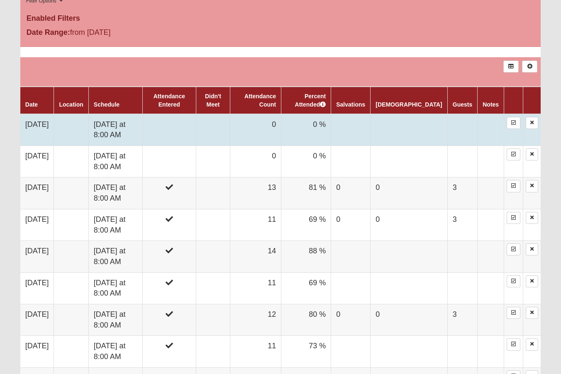
scroll to position [457, 0]
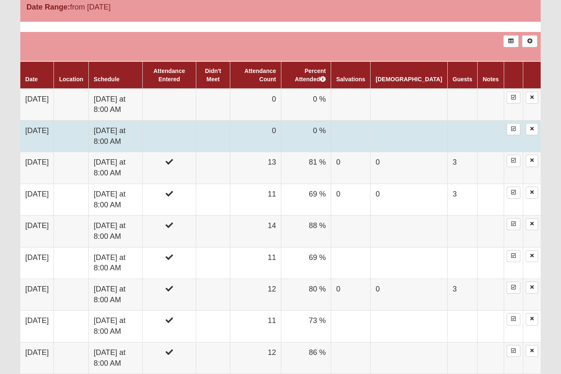
click at [115, 131] on td "Saturday at 8:00 AM" at bounding box center [115, 136] width 54 height 32
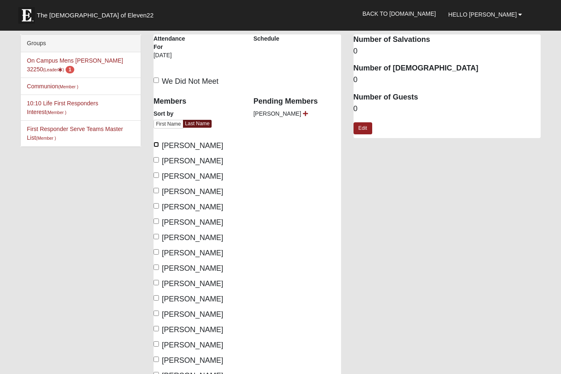
click at [155, 145] on input "Altenbach, Michael" at bounding box center [156, 144] width 5 height 5
checkbox input "true"
drag, startPoint x: 155, startPoint y: 175, endPoint x: 156, endPoint y: 184, distance: 9.2
click at [157, 183] on div "Members Sort by First Name Last Name Altenbach, Michael Arick, Ned Eurenius, Ca…" at bounding box center [198, 236] width 88 height 291
click at [157, 174] on input "Eurenius, Carl" at bounding box center [156, 175] width 5 height 5
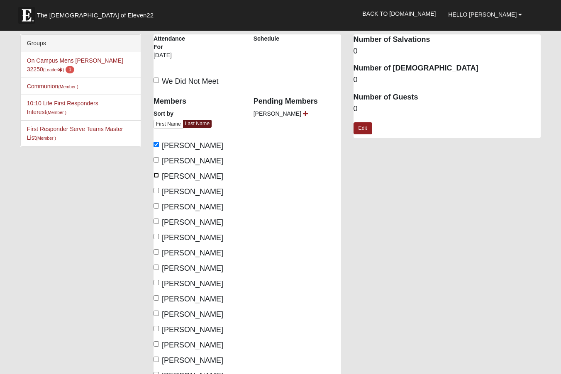
checkbox input "true"
click at [155, 190] on input "Flannagan, Jimmy" at bounding box center [156, 190] width 5 height 5
checkbox input "true"
click at [156, 206] on input "Ford, David" at bounding box center [156, 205] width 5 height 5
checkbox input "true"
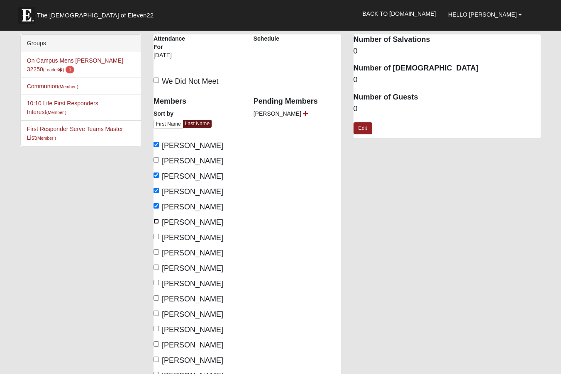
click at [157, 222] on input "Hepperly, Paul" at bounding box center [156, 221] width 5 height 5
checkbox input "true"
click at [157, 239] on input "Herron, Mark" at bounding box center [156, 236] width 5 height 5
checkbox input "true"
click at [157, 253] on input "Hodge, Rod" at bounding box center [156, 252] width 5 height 5
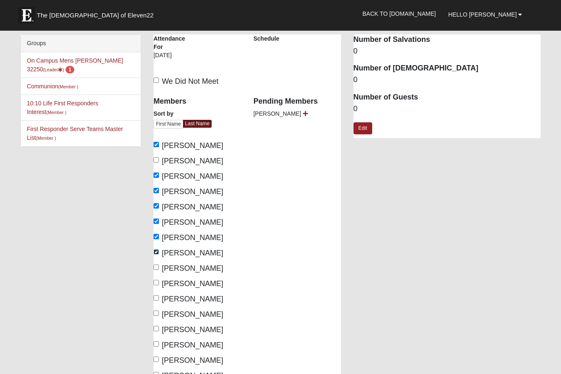
click at [157, 251] on input "Hodge, Rod" at bounding box center [156, 252] width 5 height 5
checkbox input "false"
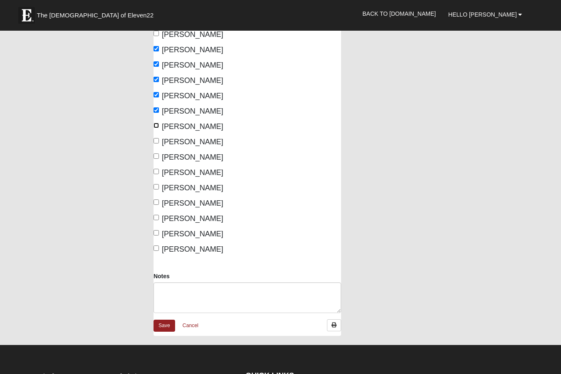
scroll to position [83, 0]
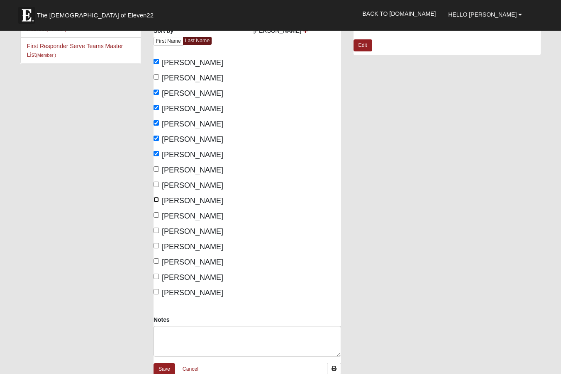
click at [157, 197] on input "Lyle, Bill" at bounding box center [156, 199] width 5 height 5
checkbox input "true"
click at [157, 215] on input "Moos, Blain" at bounding box center [156, 215] width 5 height 5
checkbox input "true"
click at [156, 231] on input "Peters, Elijah" at bounding box center [156, 230] width 5 height 5
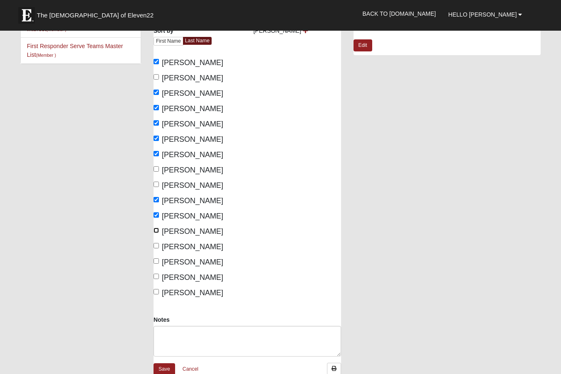
checkbox input "true"
click at [157, 244] on input "Radney, Jim" at bounding box center [156, 245] width 5 height 5
checkbox input "true"
click at [157, 260] on input "Sartoph, David" at bounding box center [156, 261] width 5 height 5
checkbox input "true"
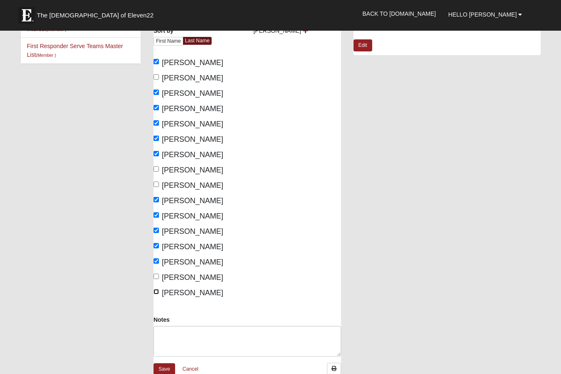
click at [158, 289] on input "Zoyes, Paul" at bounding box center [156, 291] width 5 height 5
checkbox input "true"
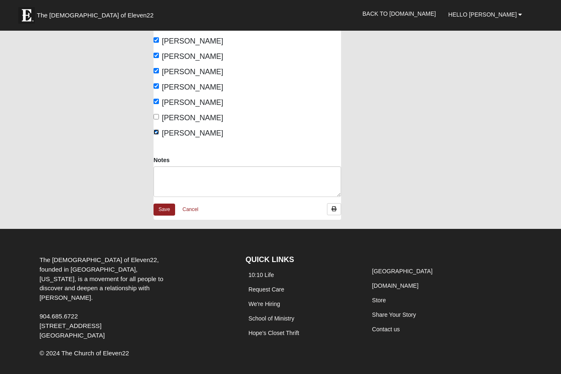
scroll to position [265, 0]
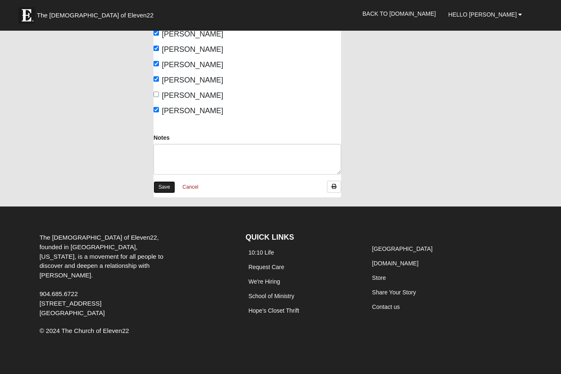
click at [162, 186] on link "Save" at bounding box center [165, 187] width 22 height 12
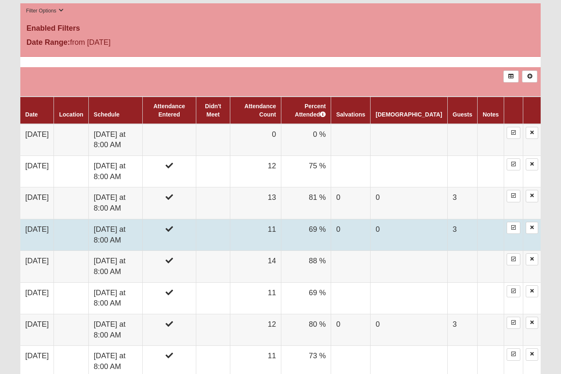
scroll to position [415, 0]
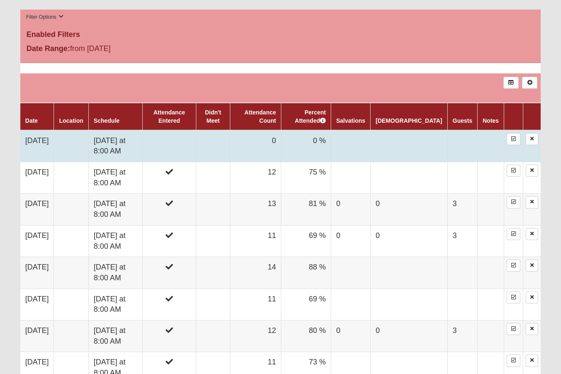
click at [123, 141] on td "Saturday at 8:00 AM" at bounding box center [115, 146] width 54 height 32
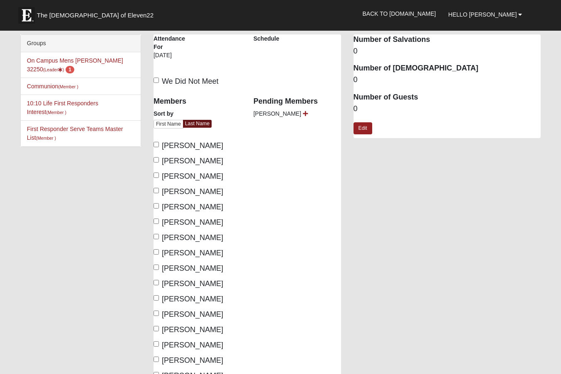
drag, startPoint x: 160, startPoint y: 142, endPoint x: 158, endPoint y: 148, distance: 6.2
click at [160, 143] on label "Altenbach, Michael" at bounding box center [189, 145] width 70 height 11
click at [159, 143] on input "Altenbach, Michael" at bounding box center [156, 144] width 5 height 5
checkbox input "true"
click at [157, 173] on input "Eurenius, Carl" at bounding box center [156, 175] width 5 height 5
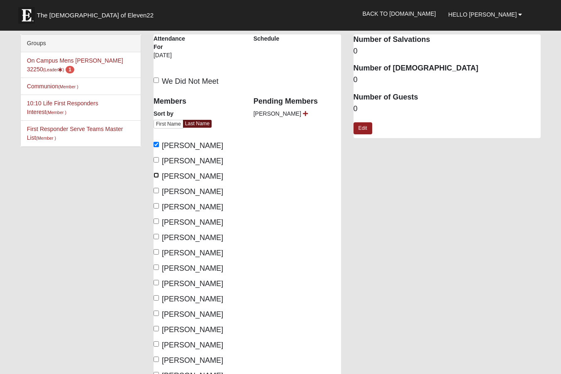
checkbox input "true"
click at [157, 191] on input "Flannagan, Jimmy" at bounding box center [156, 190] width 5 height 5
checkbox input "true"
click at [156, 206] on input "Ford, David" at bounding box center [156, 205] width 5 height 5
click at [155, 203] on label "Ford, David" at bounding box center [189, 207] width 70 height 11
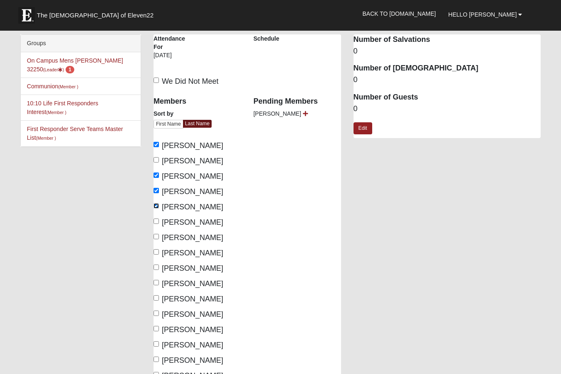
click at [155, 203] on input "Ford, David" at bounding box center [156, 205] width 5 height 5
checkbox input "false"
click at [157, 219] on input "Hepperly, Paul" at bounding box center [156, 221] width 5 height 5
checkbox input "true"
click at [156, 251] on input "Hodge, Rod" at bounding box center [156, 252] width 5 height 5
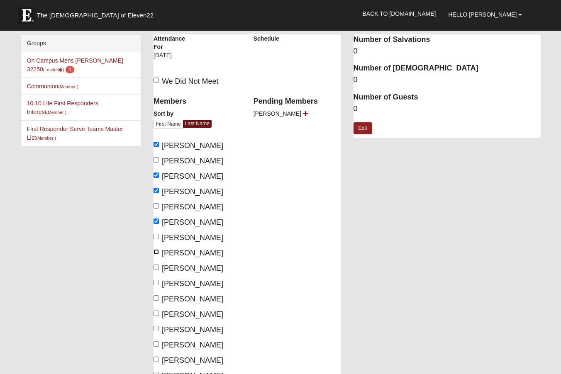
checkbox input "true"
drag, startPoint x: 158, startPoint y: 265, endPoint x: 158, endPoint y: 269, distance: 4.6
click at [159, 267] on label "Keller, Steve" at bounding box center [189, 268] width 70 height 11
click at [159, 267] on input "Keller, Steve" at bounding box center [156, 267] width 5 height 5
checkbox input "true"
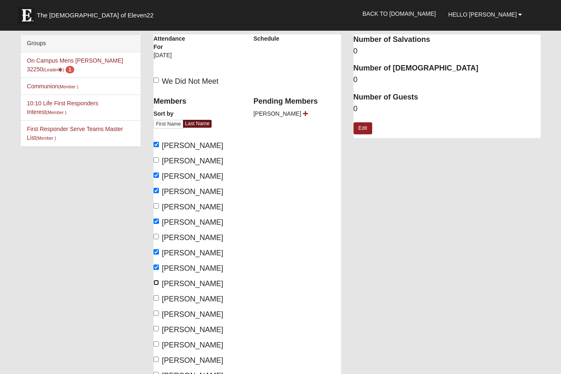
click at [156, 283] on input "Lyle, Bill" at bounding box center [156, 282] width 5 height 5
checkbox input "true"
click at [156, 236] on input "Herron, Mark" at bounding box center [156, 236] width 5 height 5
checkbox input "true"
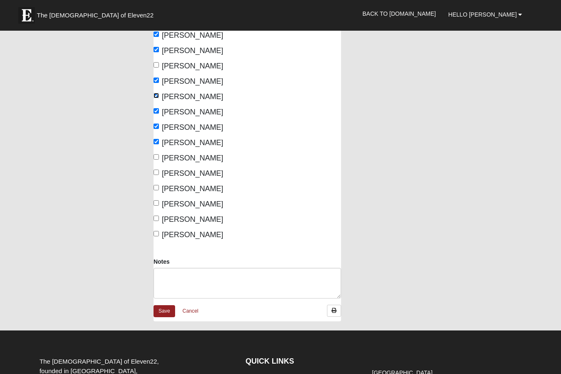
scroll to position [166, 0]
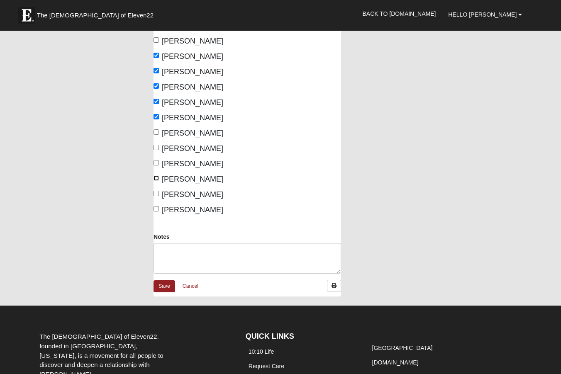
click at [157, 177] on input "Sartoph, David" at bounding box center [156, 178] width 5 height 5
checkbox input "true"
click at [158, 193] on input "Schreiner, Dylan" at bounding box center [156, 193] width 5 height 5
checkbox input "true"
click at [162, 286] on link "Save" at bounding box center [165, 287] width 22 height 12
